Goal: Information Seeking & Learning: Learn about a topic

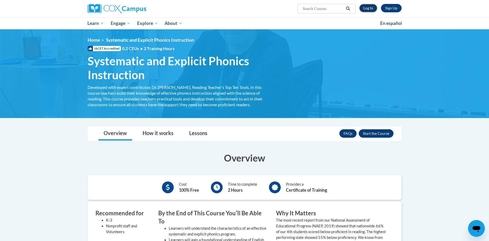
click at [371, 7] on link "Log In" at bounding box center [369, 8] width 18 height 8
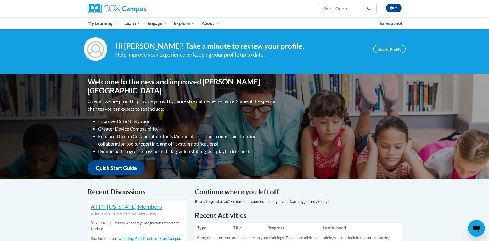
scroll to position [107, 0]
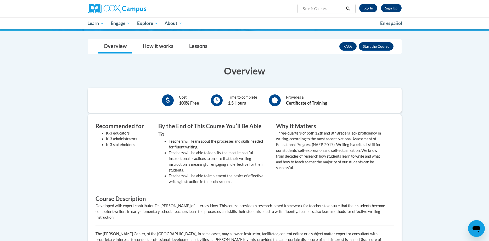
scroll to position [80, 0]
